Goal: Information Seeking & Learning: Learn about a topic

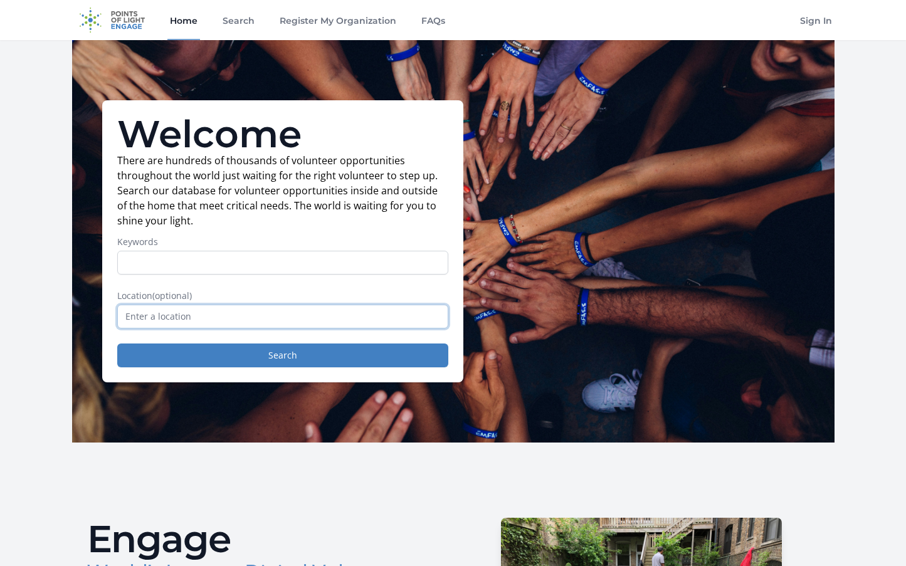
click at [200, 314] on input "text" at bounding box center [282, 317] width 331 height 24
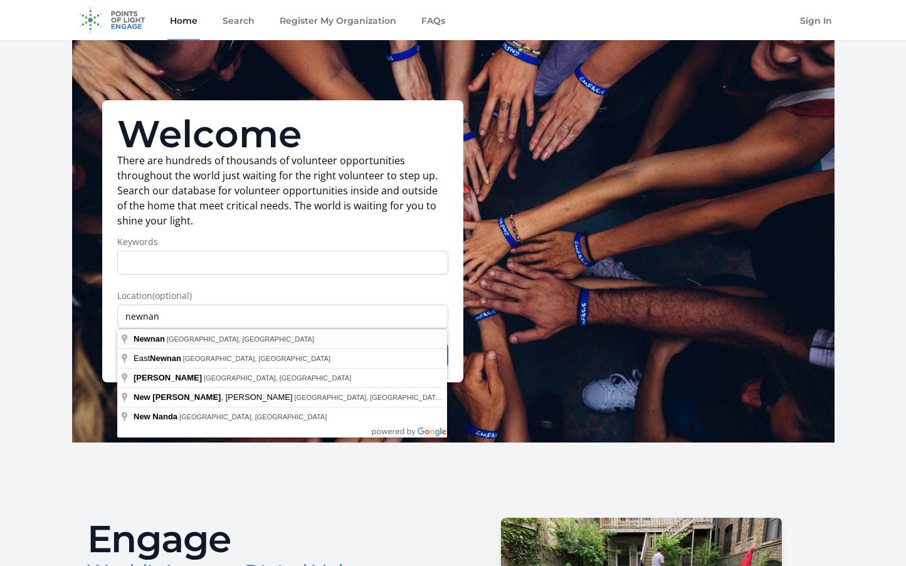
type input "Newnan, GA, USA"
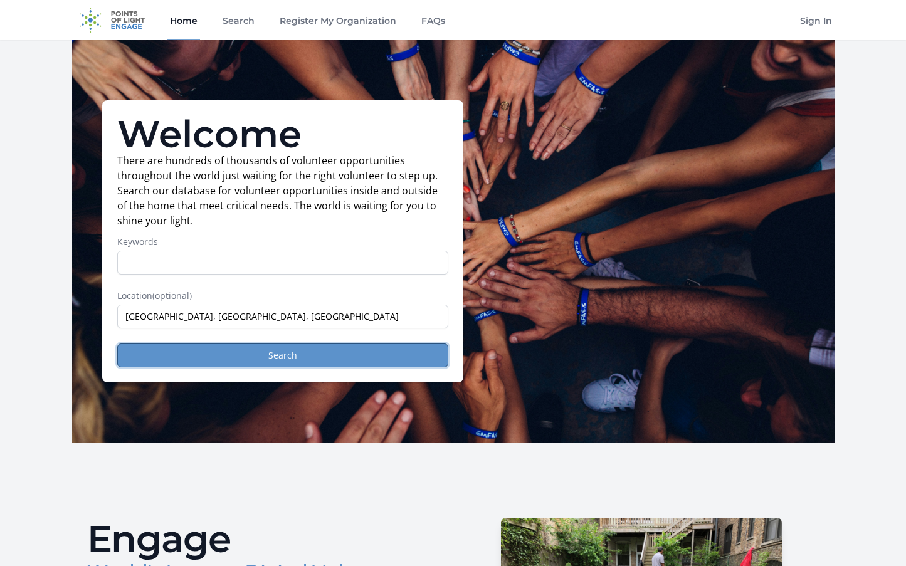
click at [316, 356] on button "Search" at bounding box center [282, 356] width 331 height 24
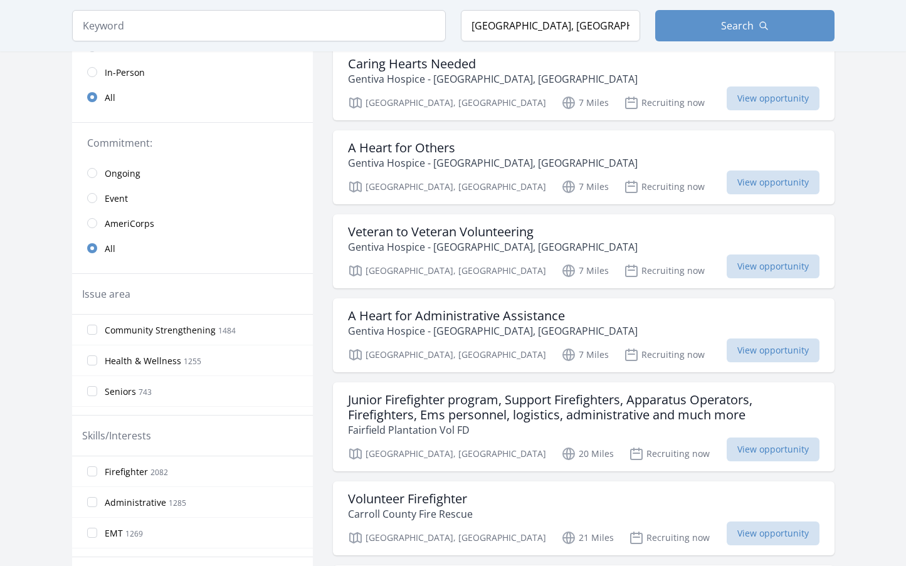
scroll to position [251, 0]
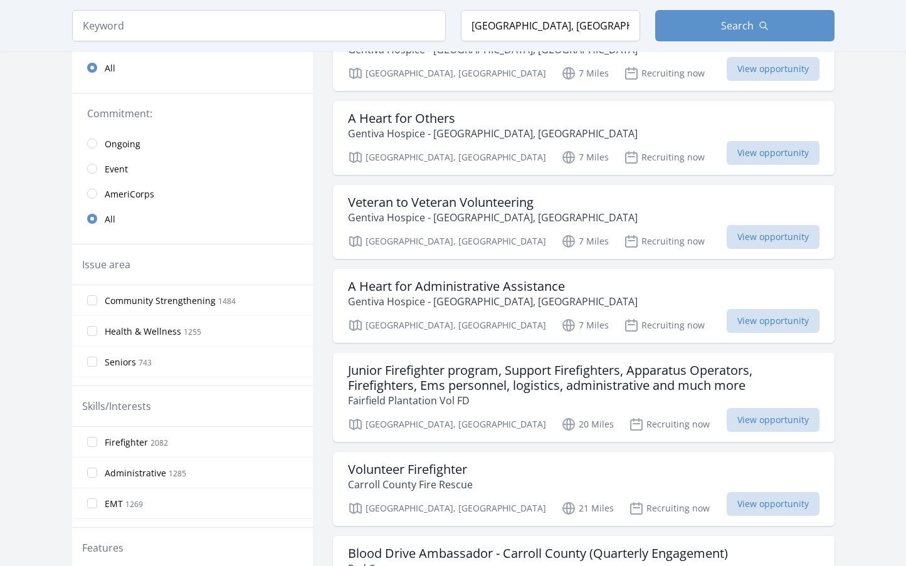
click at [172, 331] on span "Health & Wellness" at bounding box center [143, 332] width 77 height 13
click at [97, 331] on input "Health & Wellness 1255" at bounding box center [92, 331] width 10 height 10
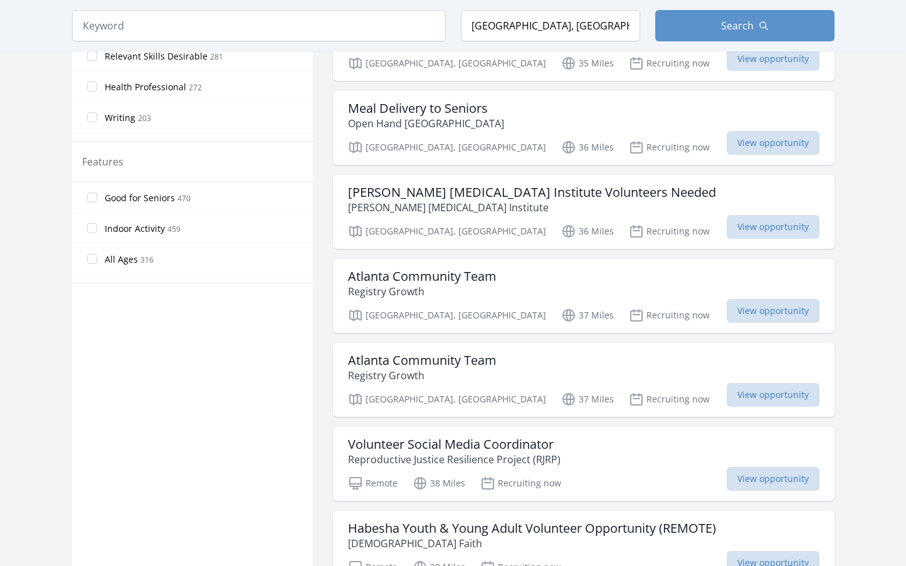
scroll to position [753, 0]
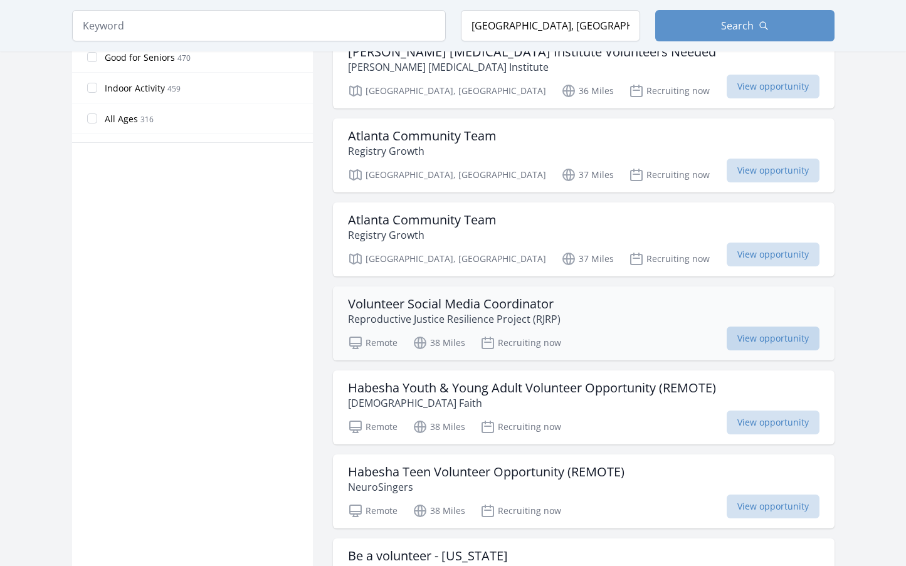
click at [727, 327] on span "View opportunity" at bounding box center [773, 339] width 93 height 24
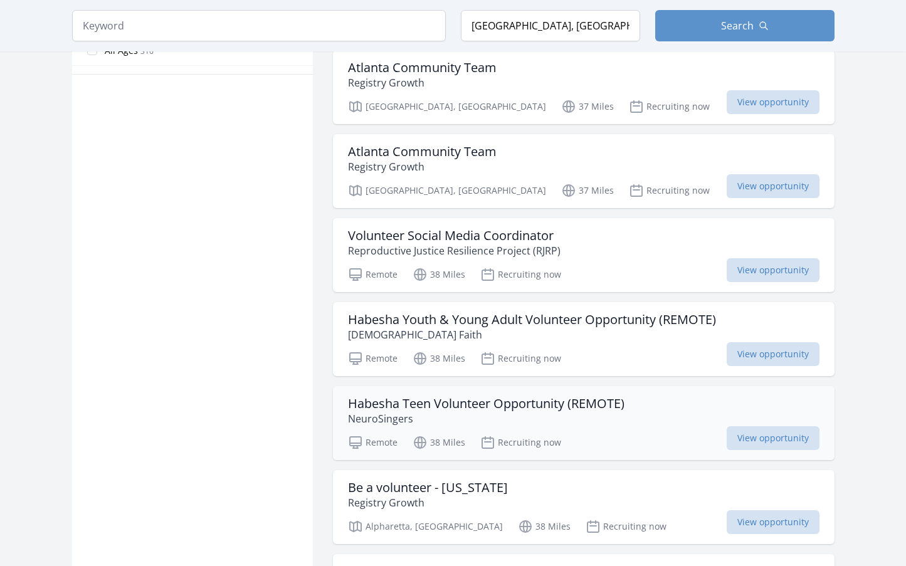
scroll to position [941, 0]
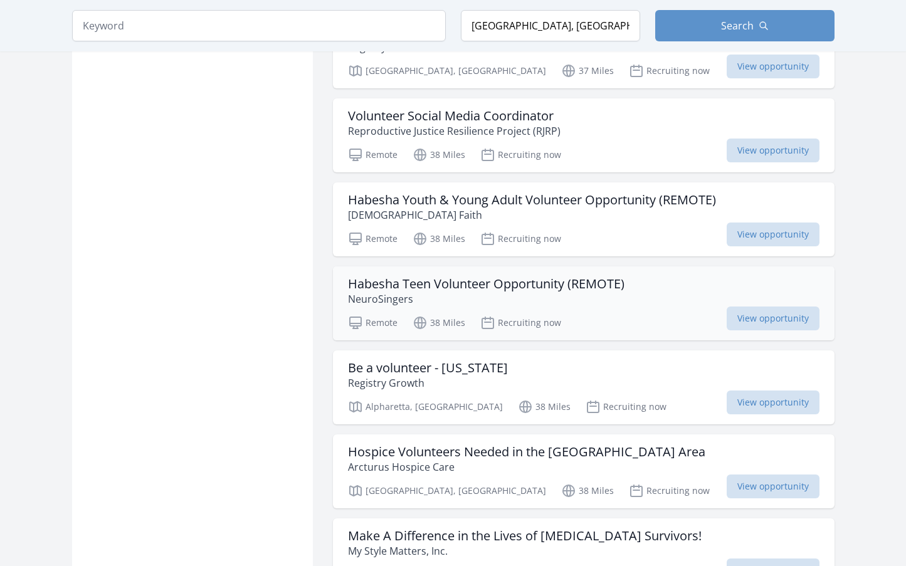
click at [575, 292] on p "NeuroSingers" at bounding box center [486, 299] width 277 height 15
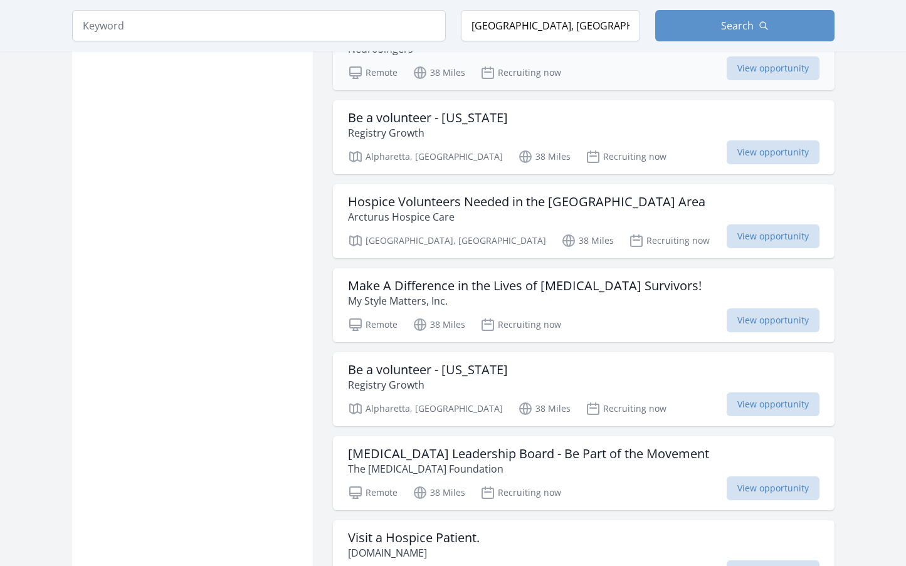
scroll to position [1255, 0]
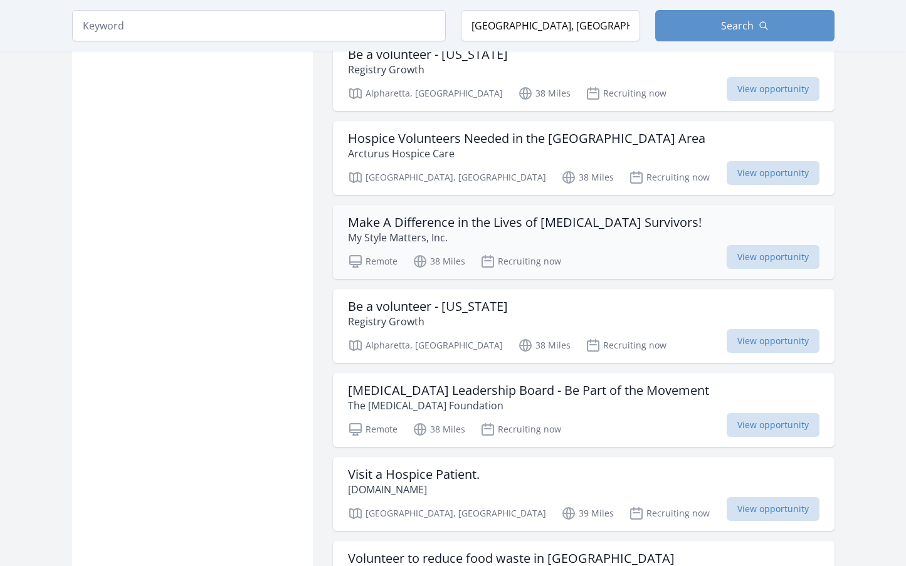
click at [618, 230] on div "Make A Difference in the Lives of Breast Cancer Survivors! My Style Matters, In…" at bounding box center [584, 242] width 502 height 74
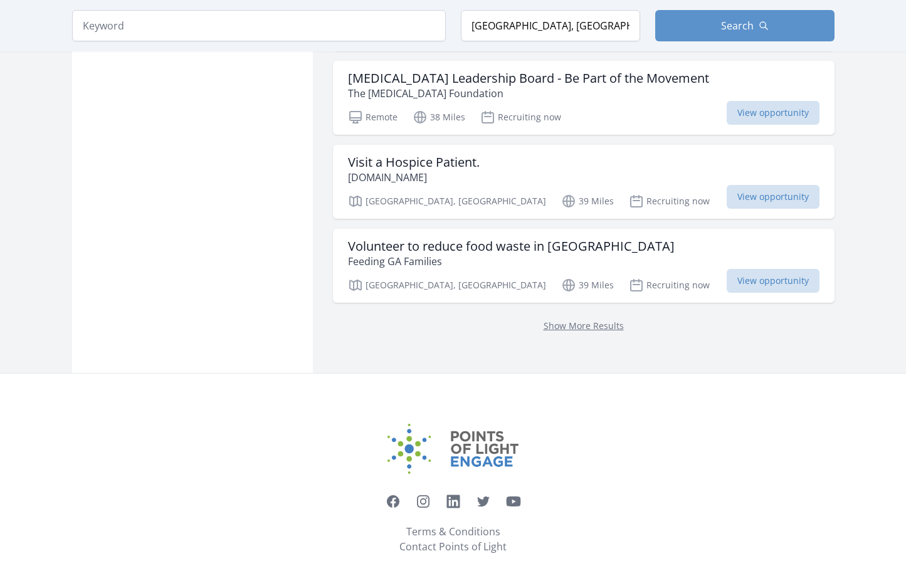
scroll to position [1568, 0]
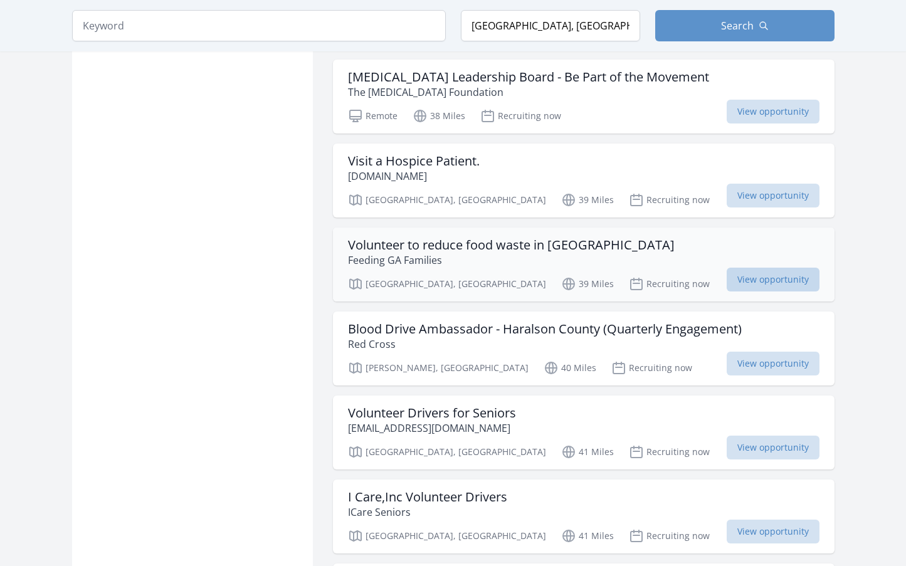
click at [759, 268] on span "View opportunity" at bounding box center [773, 280] width 93 height 24
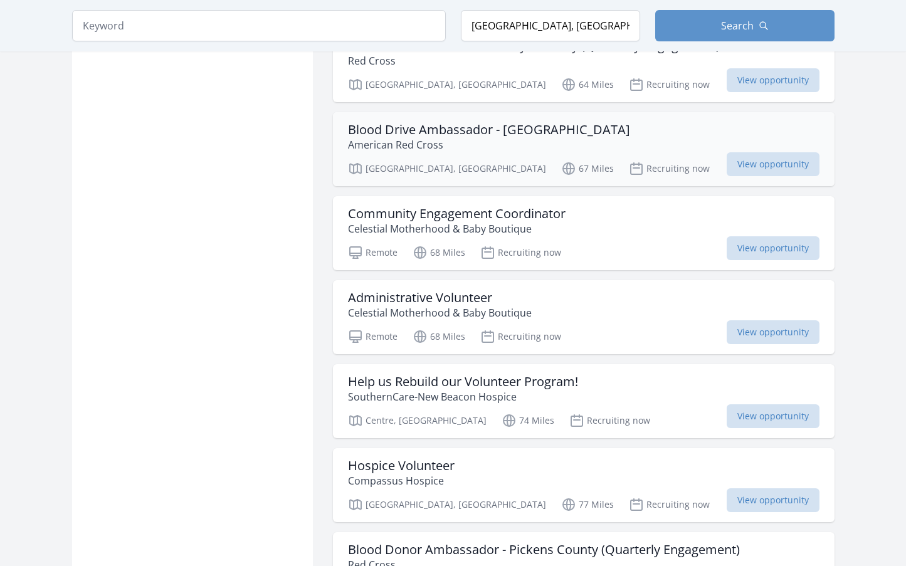
scroll to position [2948, 0]
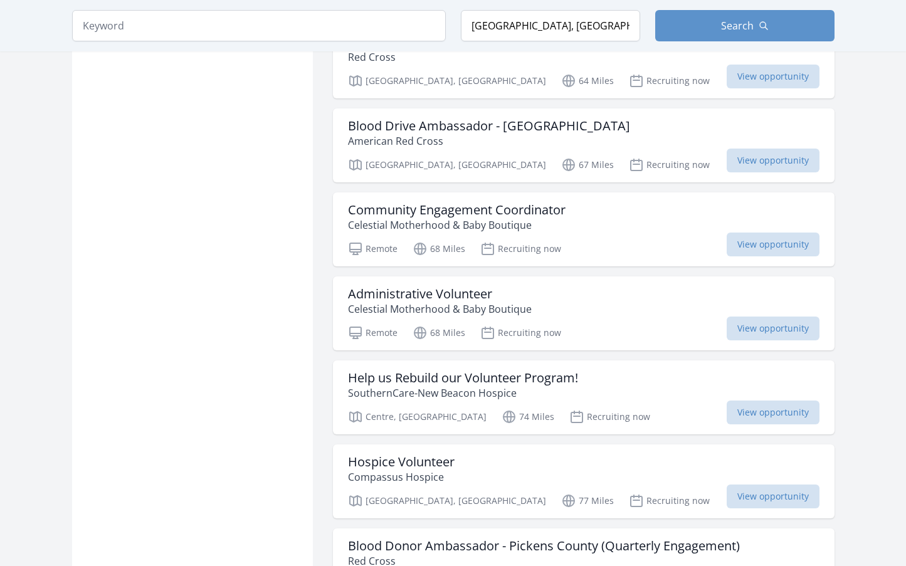
scroll to position [1568, 0]
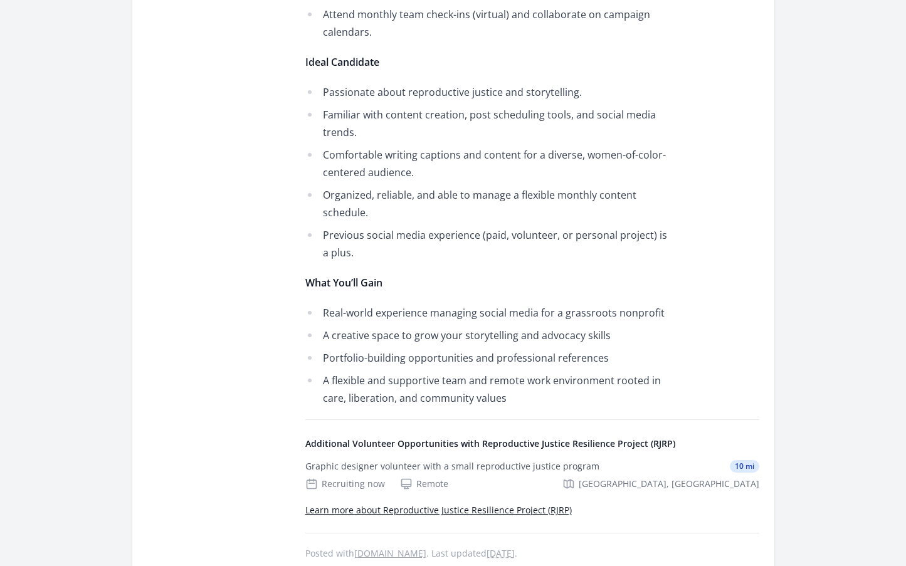
scroll to position [627, 0]
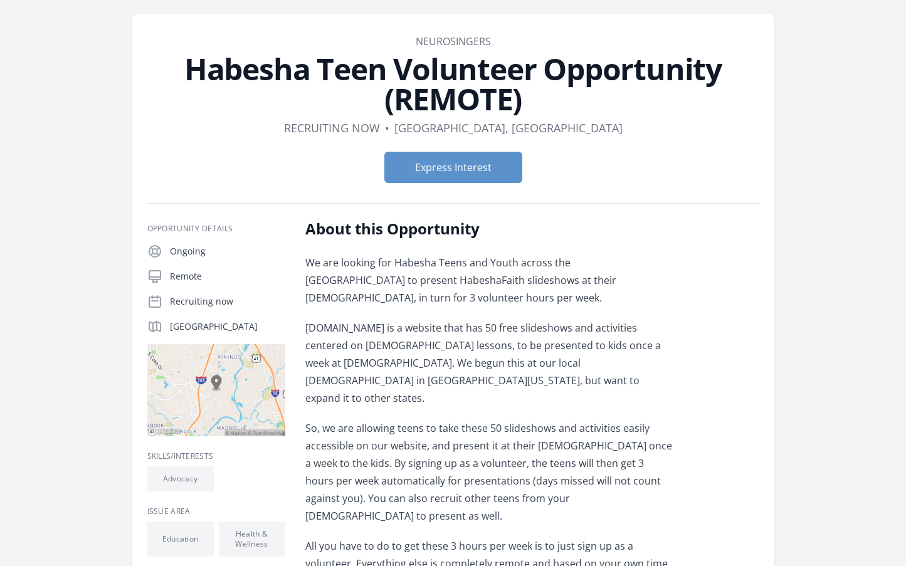
scroll to position [125, 0]
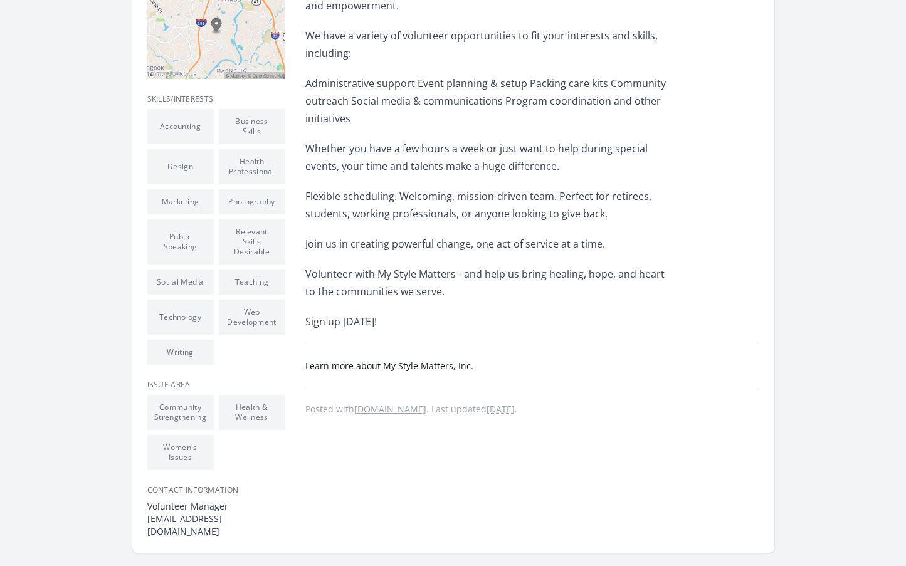
scroll to position [439, 0]
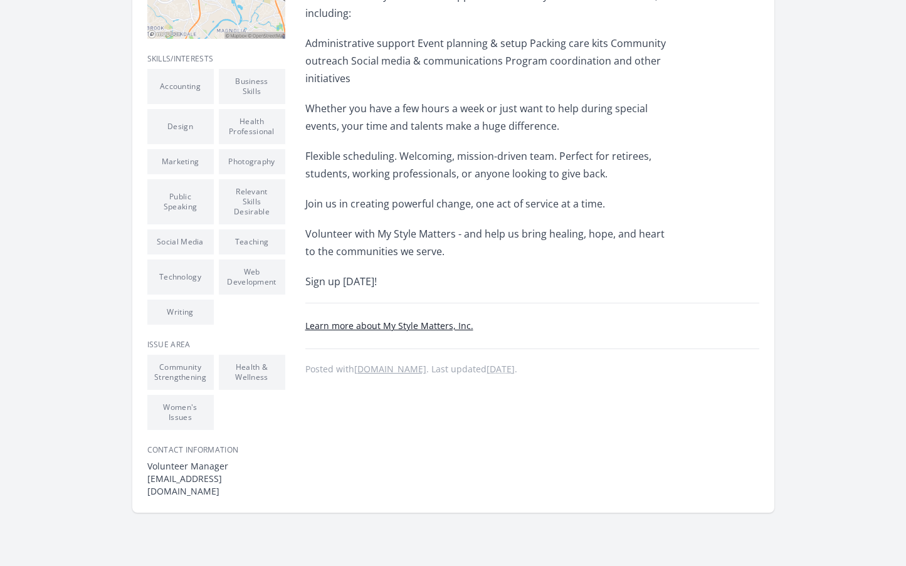
click at [418, 329] on link "Learn more about My Style Matters, Inc." at bounding box center [389, 326] width 168 height 12
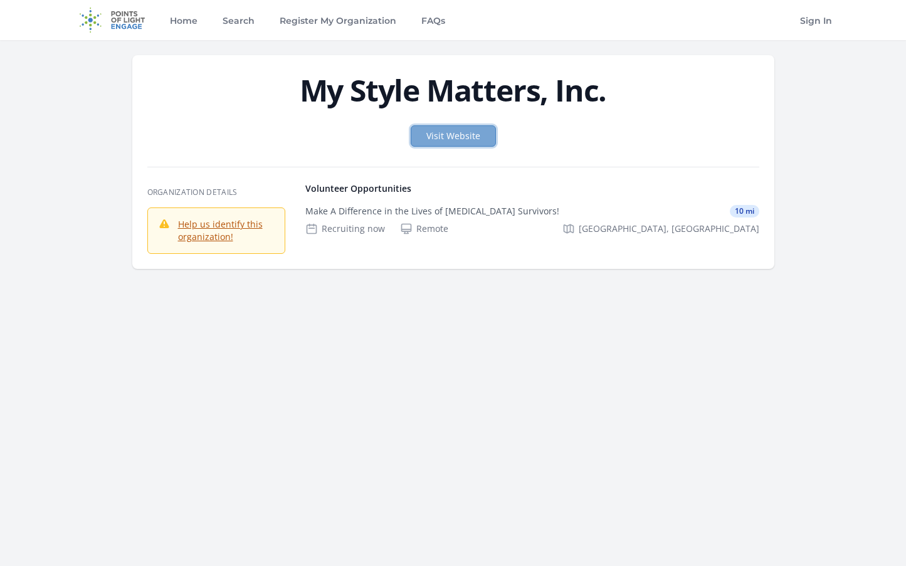
click at [475, 136] on link "Visit Website" at bounding box center [453, 135] width 85 height 21
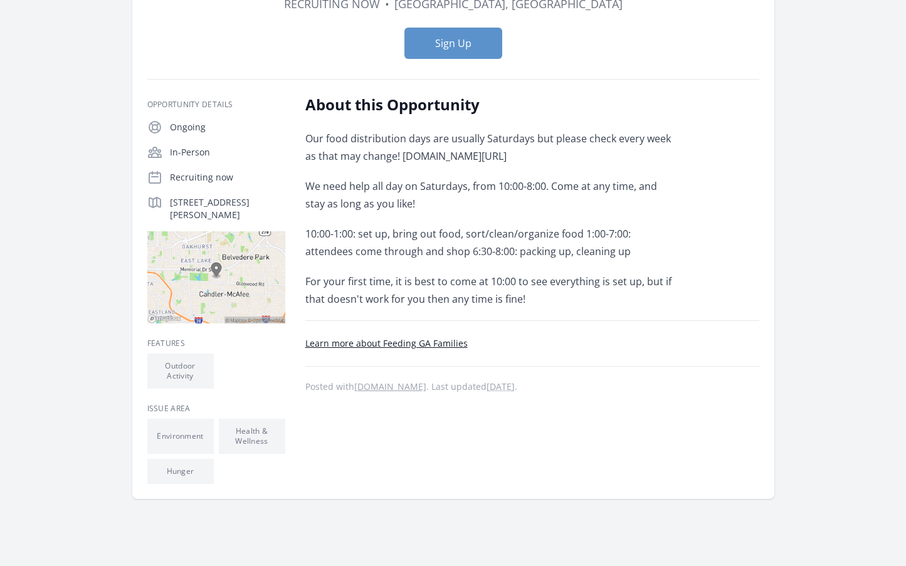
scroll to position [188, 0]
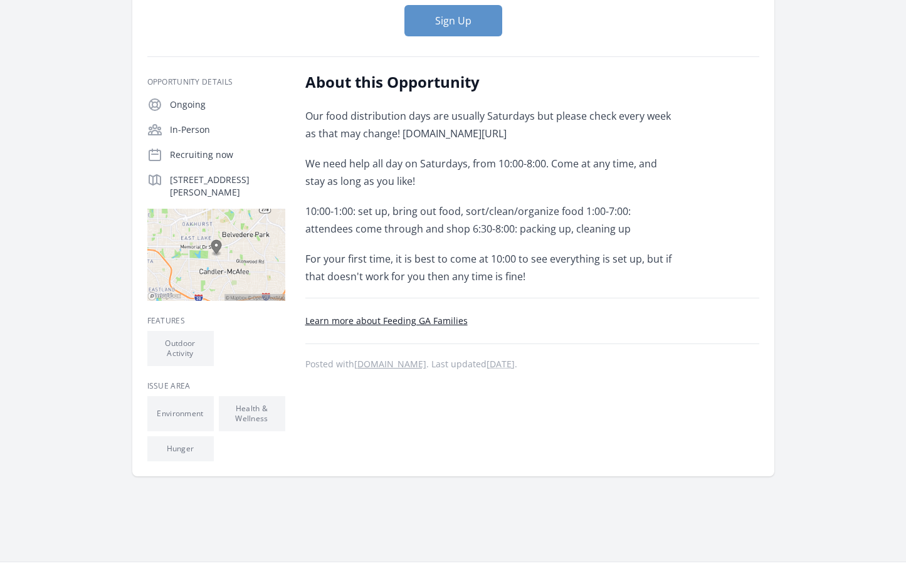
click at [442, 315] on link "Learn more about Feeding GA Families" at bounding box center [386, 321] width 162 height 12
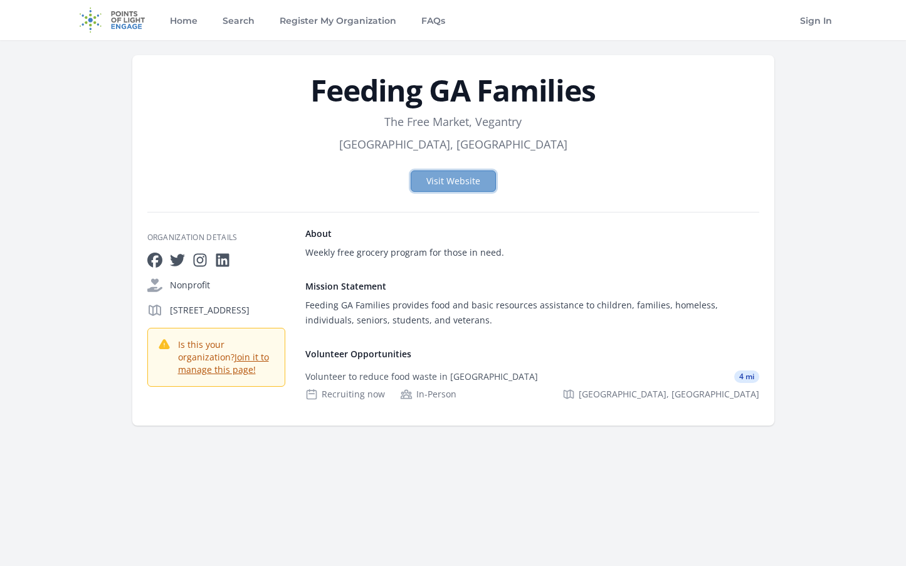
click at [455, 183] on link "Visit Website" at bounding box center [453, 181] width 85 height 21
